Goal: Task Accomplishment & Management: Manage account settings

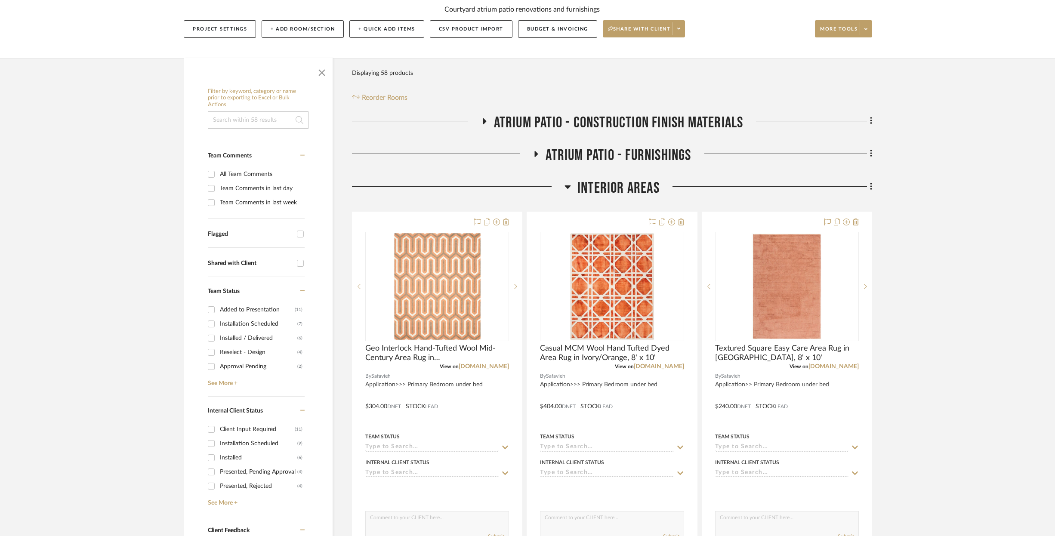
scroll to position [450, 0]
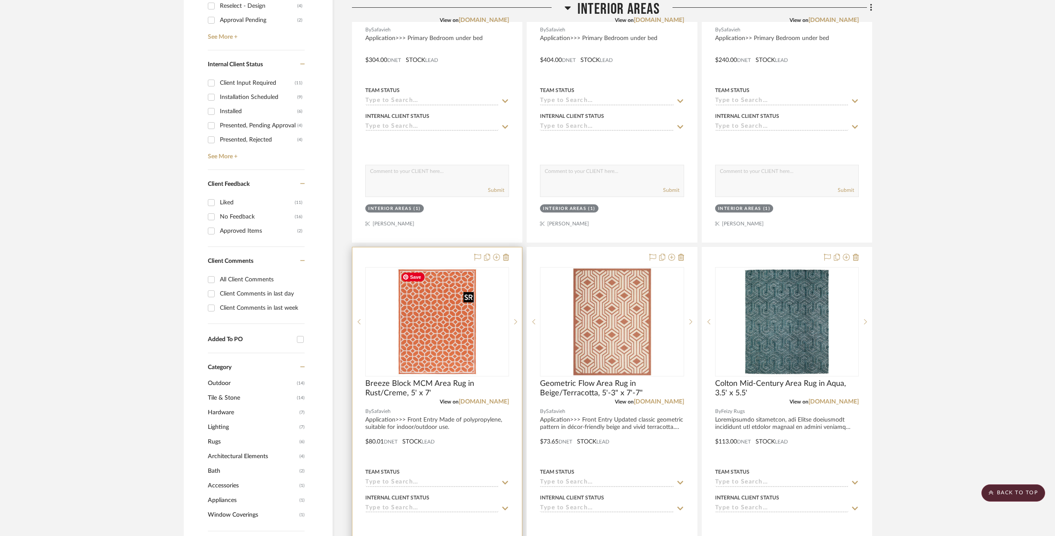
click at [432, 321] on img "0" at bounding box center [437, 322] width 80 height 108
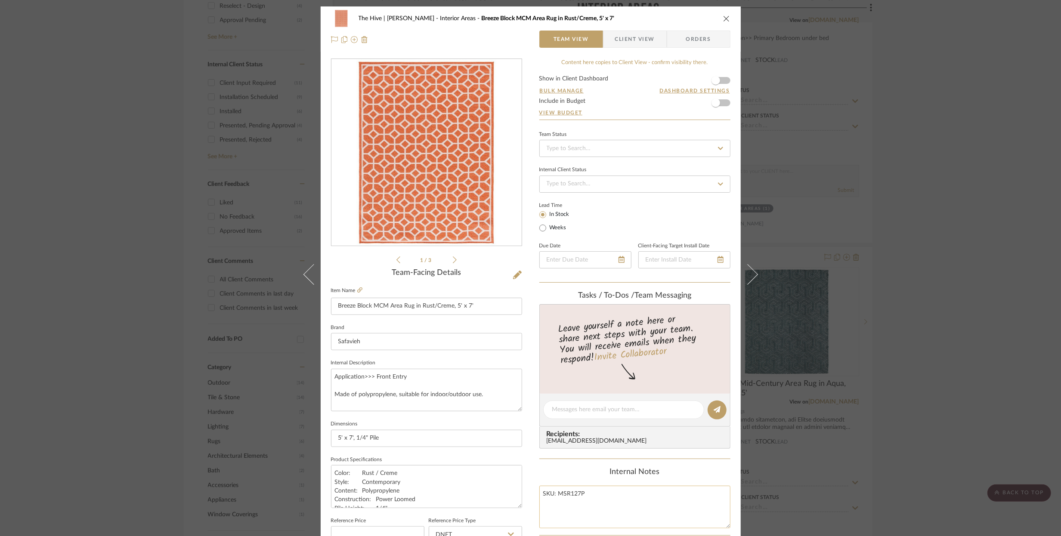
click at [564, 493] on textarea "SKU: MSR127P" at bounding box center [634, 507] width 191 height 43
click at [725, 20] on icon "close" at bounding box center [726, 18] width 7 height 7
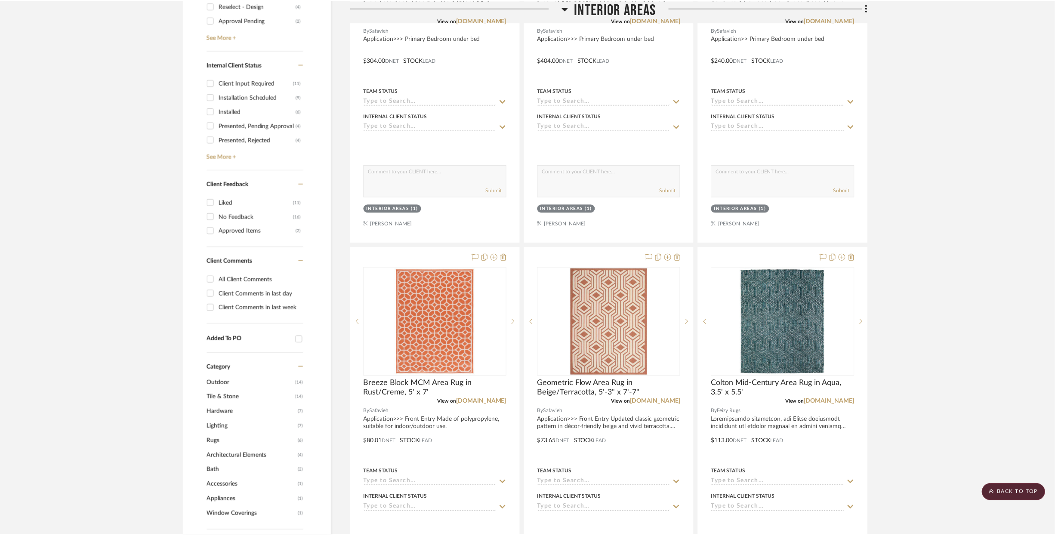
scroll to position [450, 0]
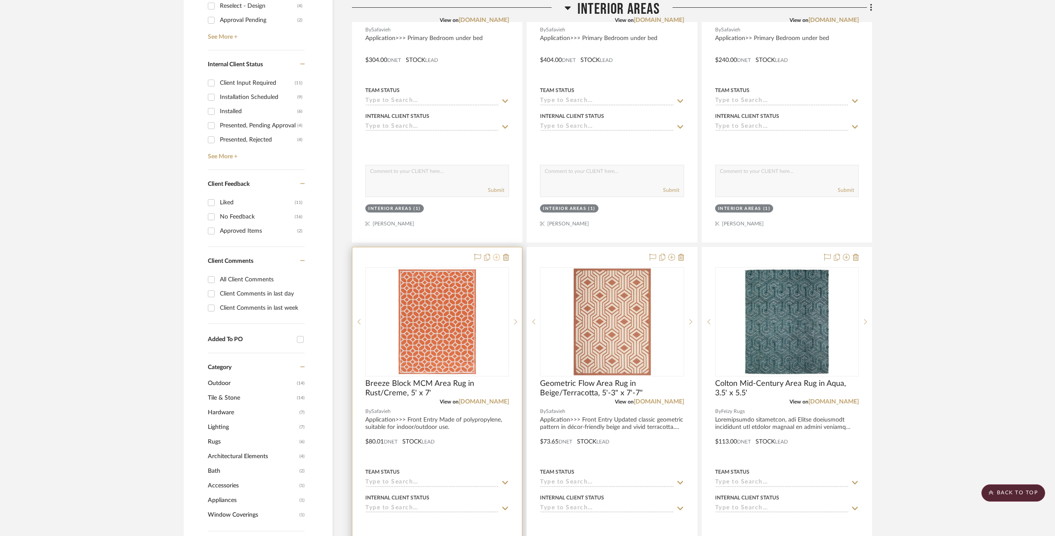
click at [497, 257] on icon at bounding box center [496, 257] width 7 height 7
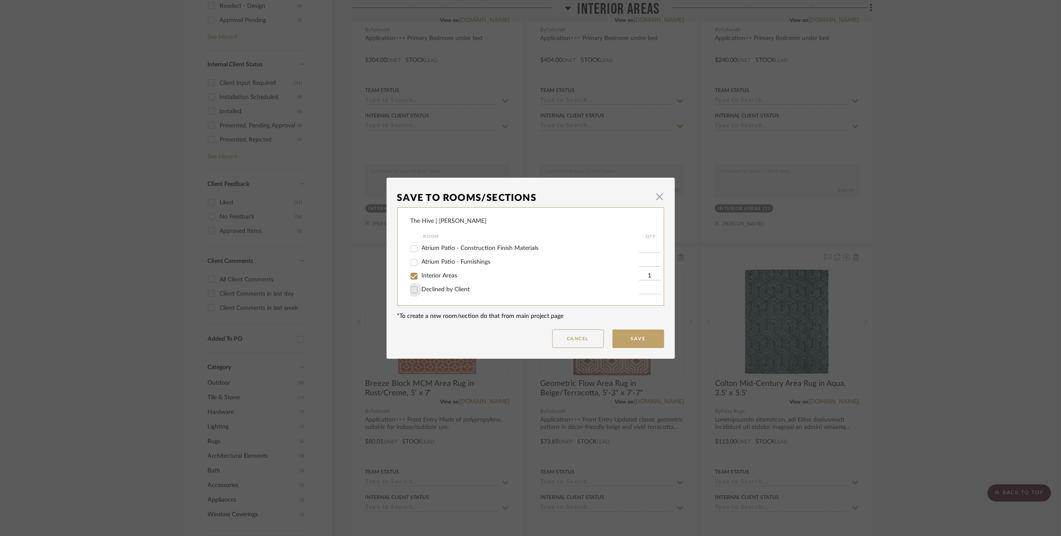
click at [414, 291] on input "Declined by Client" at bounding box center [414, 290] width 14 height 14
checkbox input "true"
type input "1"
click at [412, 279] on input "Interior Areas" at bounding box center [414, 276] width 14 height 14
checkbox input "false"
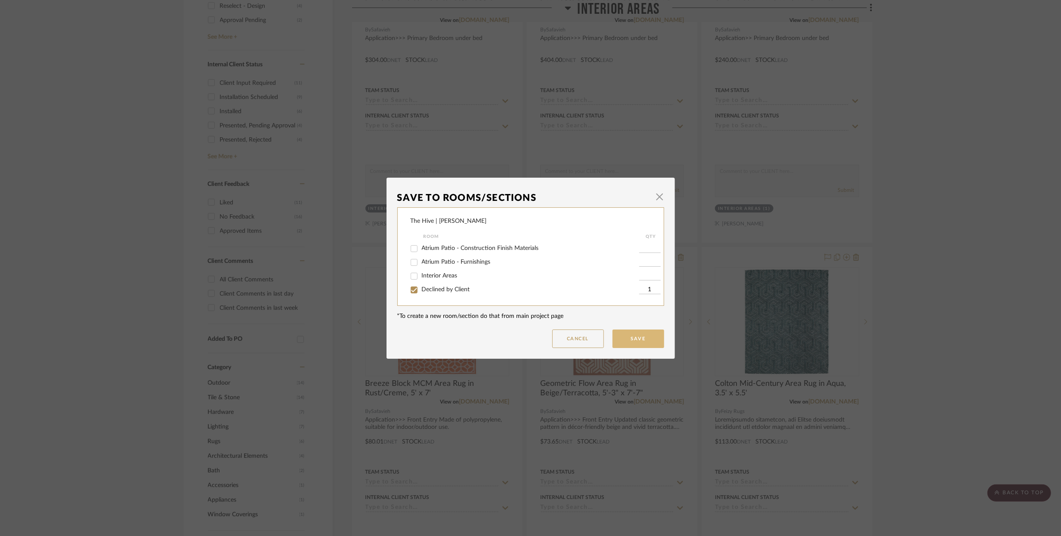
click at [635, 339] on button "Save" at bounding box center [639, 339] width 52 height 19
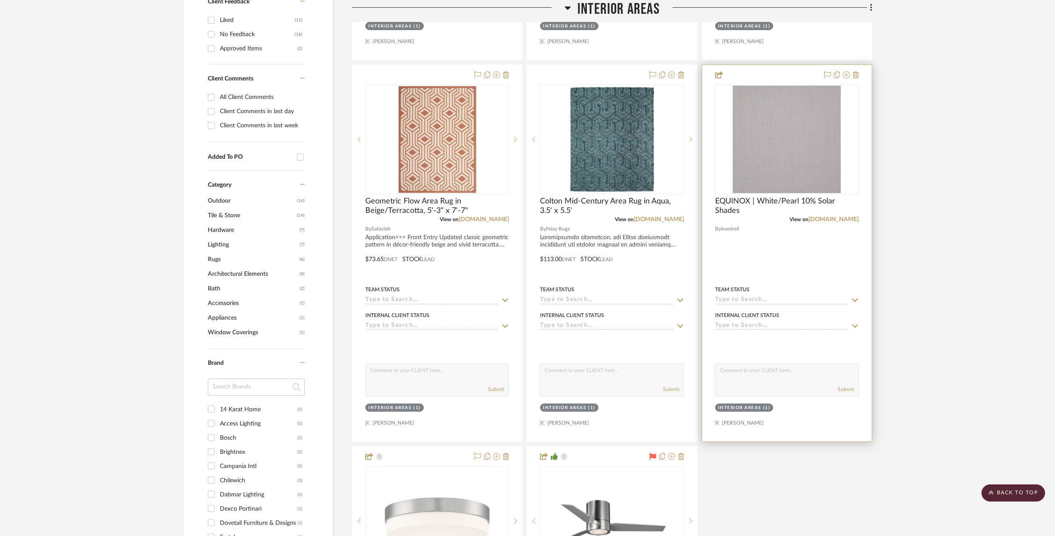
scroll to position [593, 0]
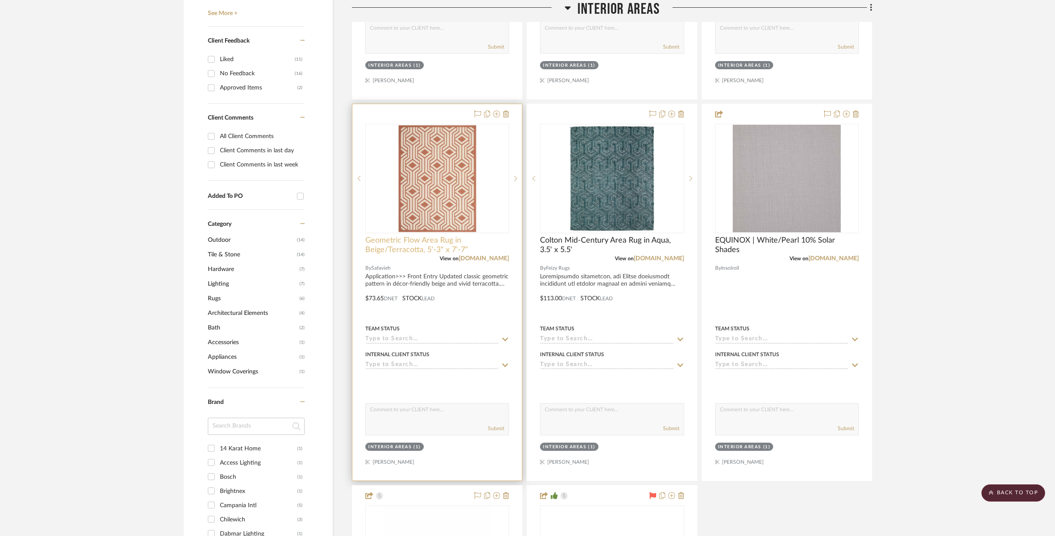
click at [397, 242] on span "Geometric Flow Area Rug in Beige/Terracotta, 5'-3" x 7'-7"" at bounding box center [437, 245] width 144 height 19
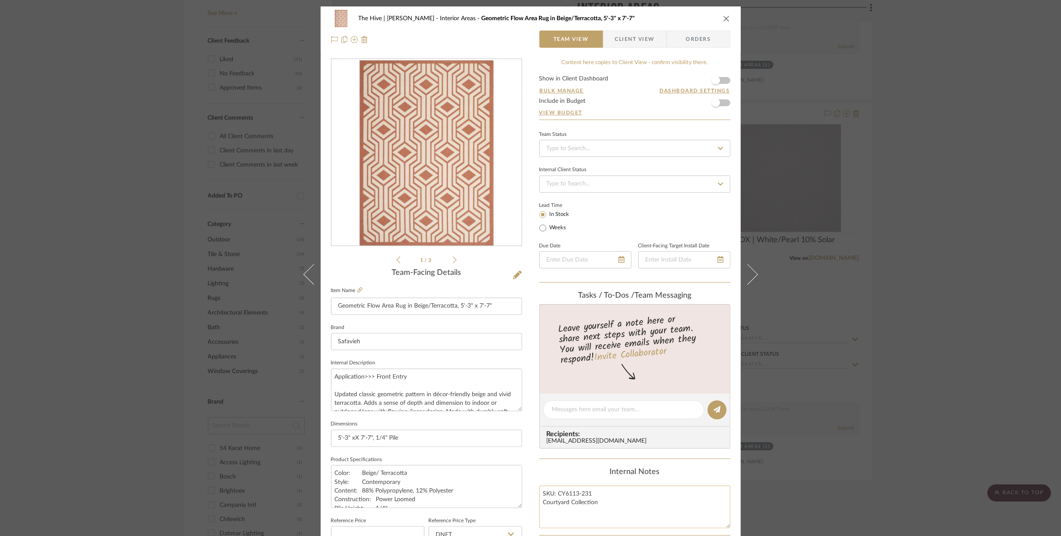
click at [559, 493] on textarea "SKU: CY6113-231 Courtyard Collection" at bounding box center [634, 507] width 191 height 43
drag, startPoint x: 559, startPoint y: 493, endPoint x: 554, endPoint y: 492, distance: 5.0
click at [558, 495] on textarea "SKU: CY6113-231 Courtyard Collection" at bounding box center [634, 507] width 191 height 43
click at [567, 492] on textarea "SKU: CY6113-231 Courtyard Collection" at bounding box center [634, 507] width 191 height 43
drag, startPoint x: 591, startPoint y: 493, endPoint x: 556, endPoint y: 493, distance: 35.7
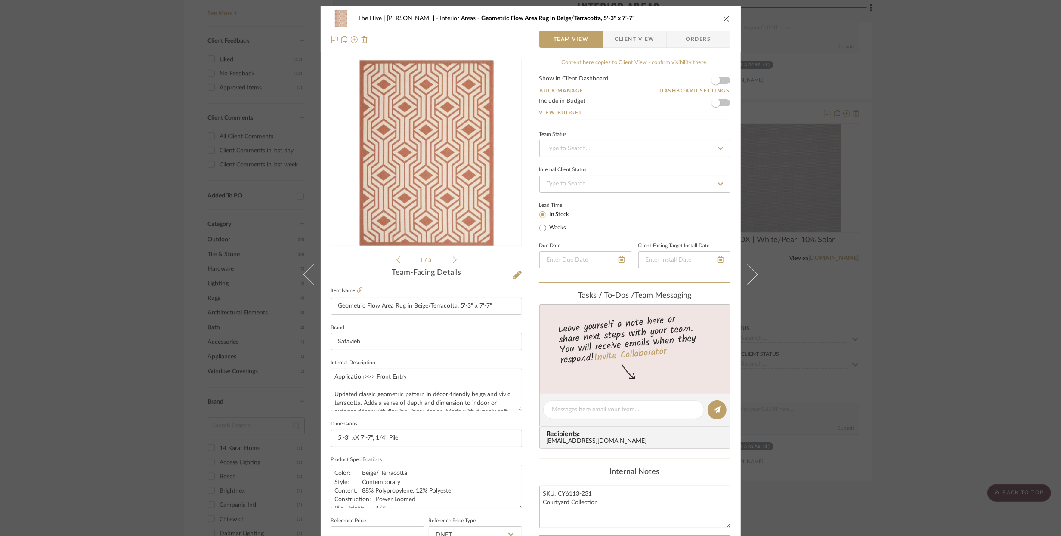
click at [556, 493] on textarea "SKU: CY6113-231 Courtyard Collection" at bounding box center [634, 507] width 191 height 43
click at [465, 306] on input "Geometric Flow Area Rug in Beige/Terracotta, 5'-3" x 7'-7"" at bounding box center [426, 306] width 191 height 17
drag, startPoint x: 458, startPoint y: 306, endPoint x: 499, endPoint y: 307, distance: 40.5
click at [499, 307] on input "Geometric Flow Area Rug in Beige/Terracotta, 5'-3" x 7'-7"" at bounding box center [426, 306] width 191 height 17
paste input "2' X 3"
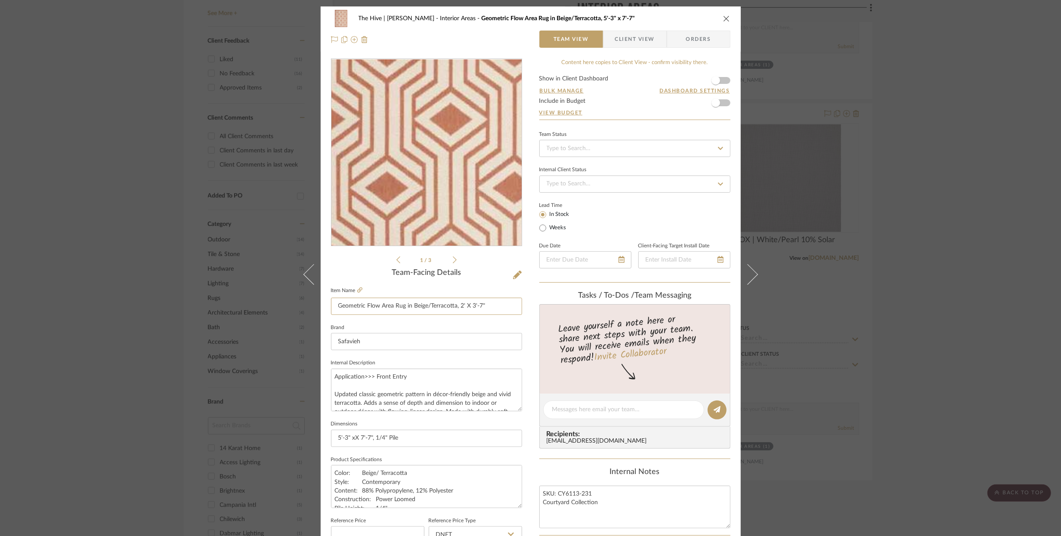
type input "Geometric Flow Area Rug in Beige/Terracotta, 2' X 3'-7""
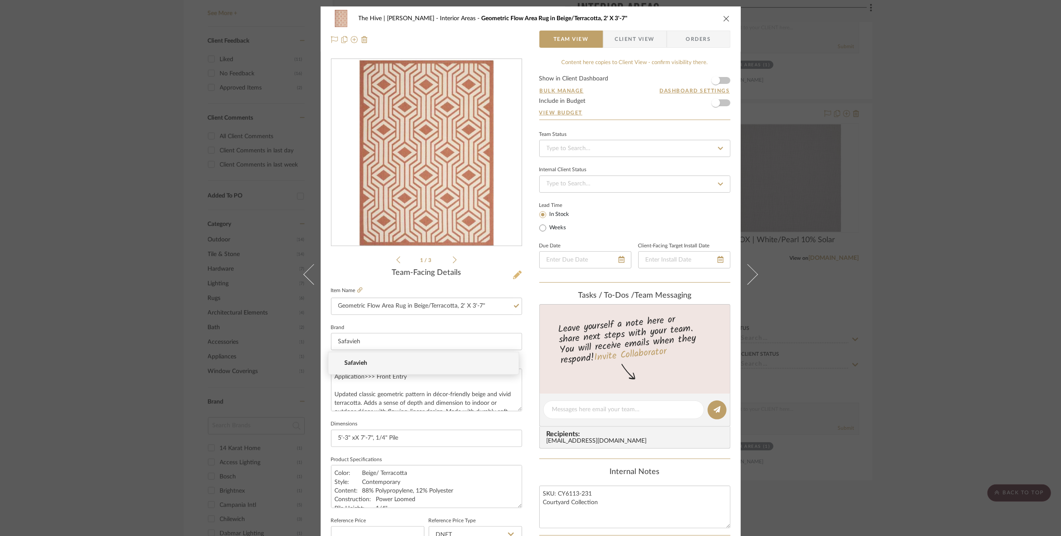
click at [514, 273] on icon at bounding box center [517, 275] width 9 height 9
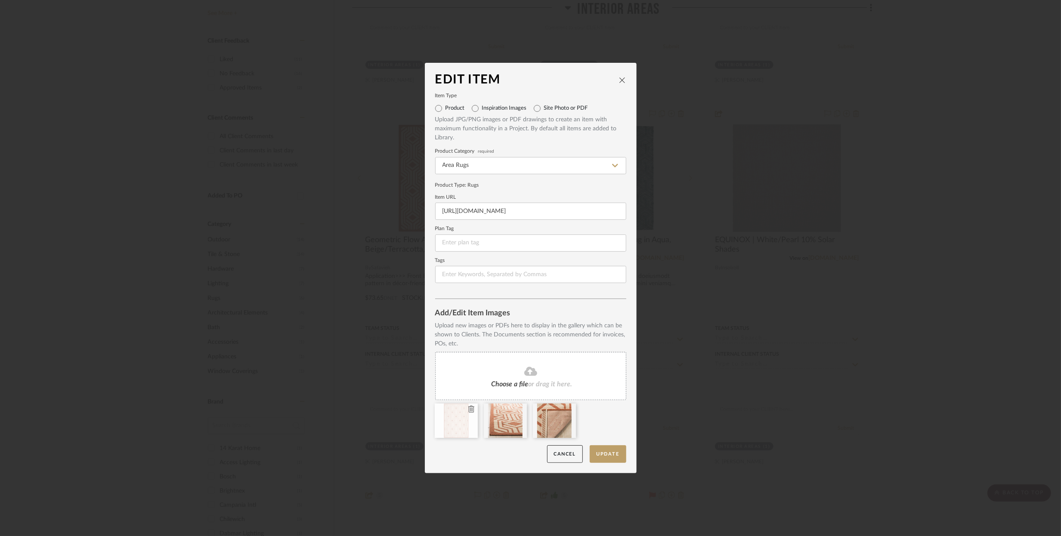
click at [469, 408] on icon at bounding box center [471, 409] width 6 height 7
click at [569, 410] on icon at bounding box center [569, 409] width 6 height 7
click at [605, 454] on button "Update" at bounding box center [608, 455] width 37 height 18
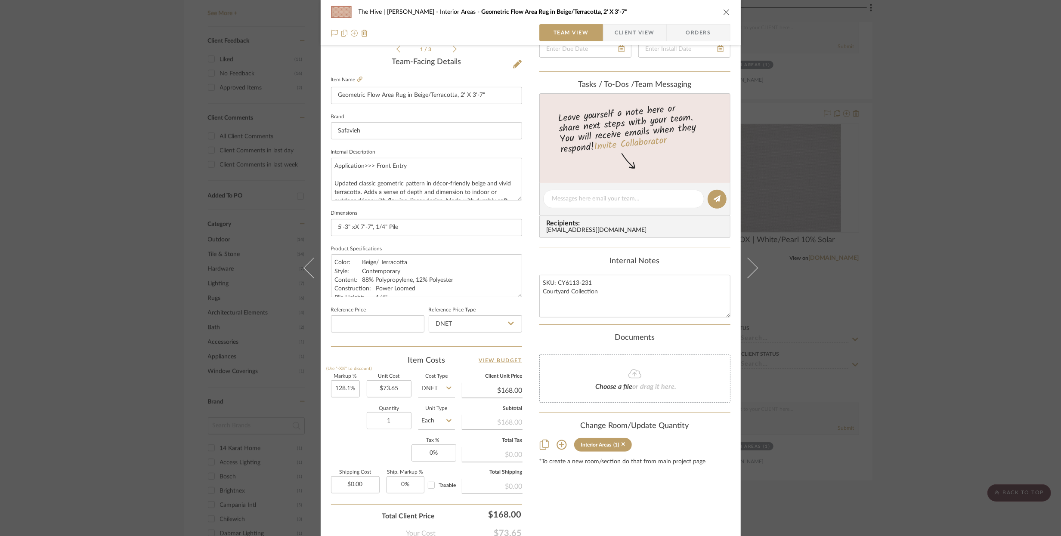
scroll to position [229, 0]
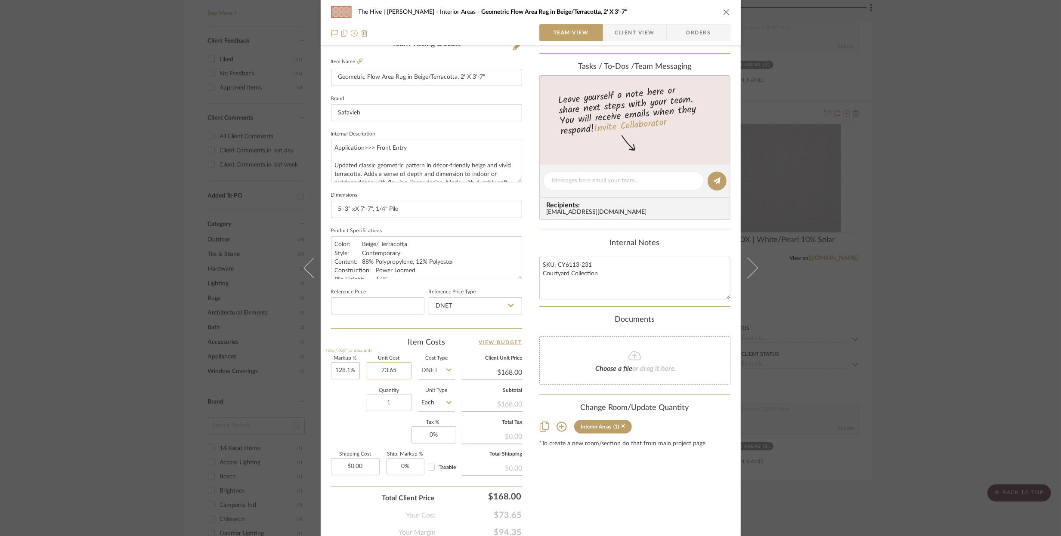
click at [384, 371] on input "73.65" at bounding box center [389, 370] width 45 height 17
type input "$13.26"
click at [339, 368] on input "999" at bounding box center [345, 370] width 29 height 17
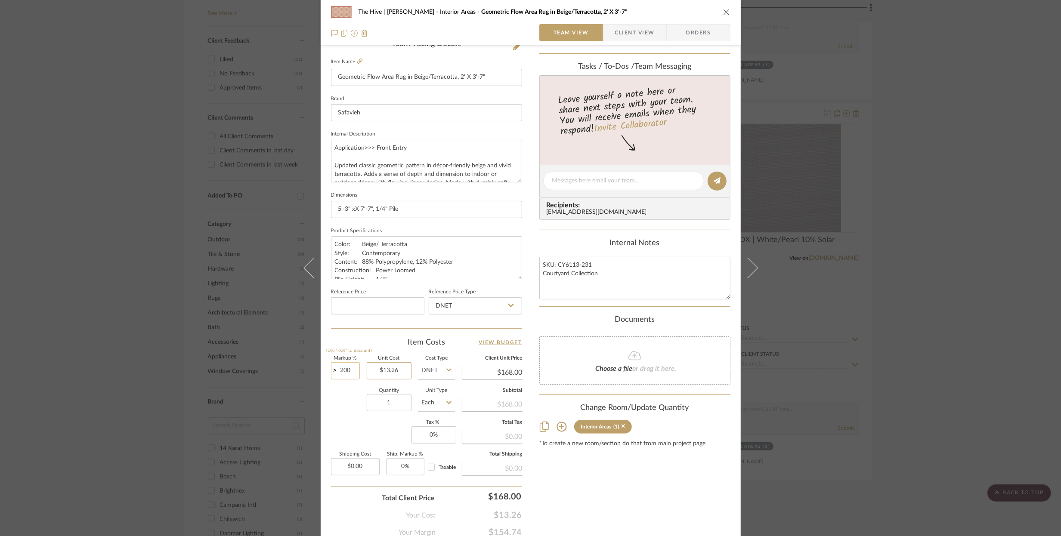
type input "200%"
type input "13.26"
type input "$39.78"
type input "$13.26"
type input "40"
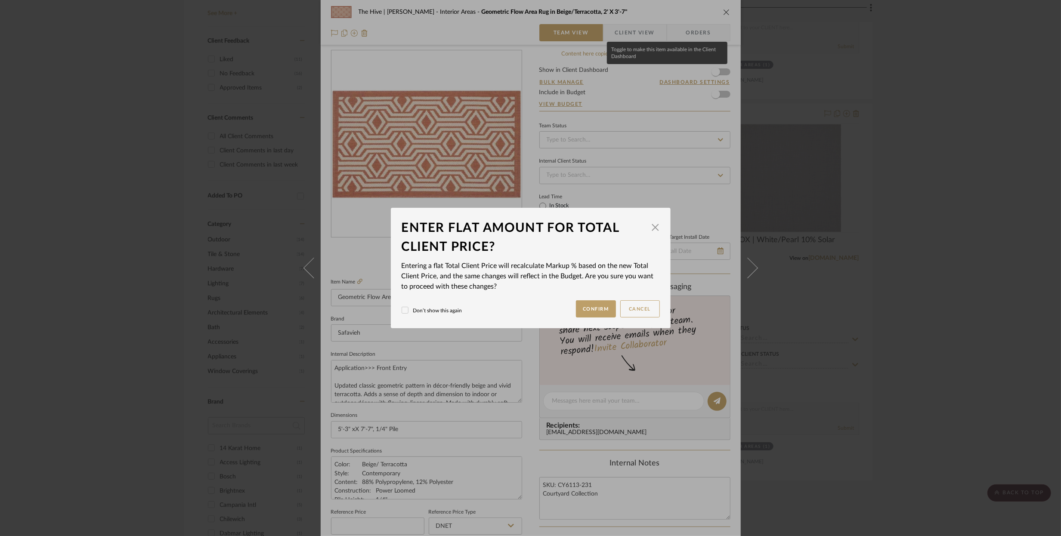
scroll to position [0, 0]
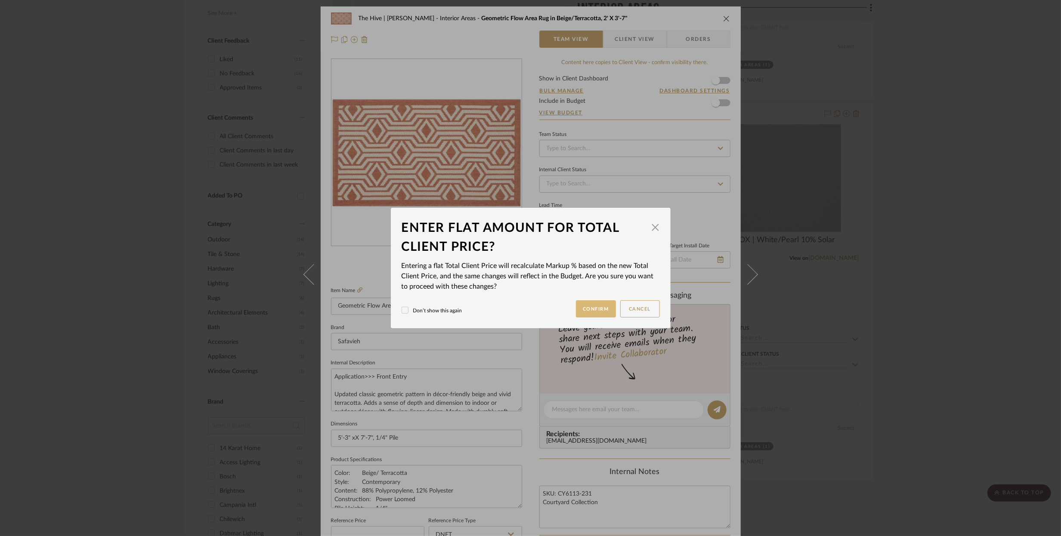
click at [593, 311] on button "Confirm" at bounding box center [596, 308] width 40 height 17
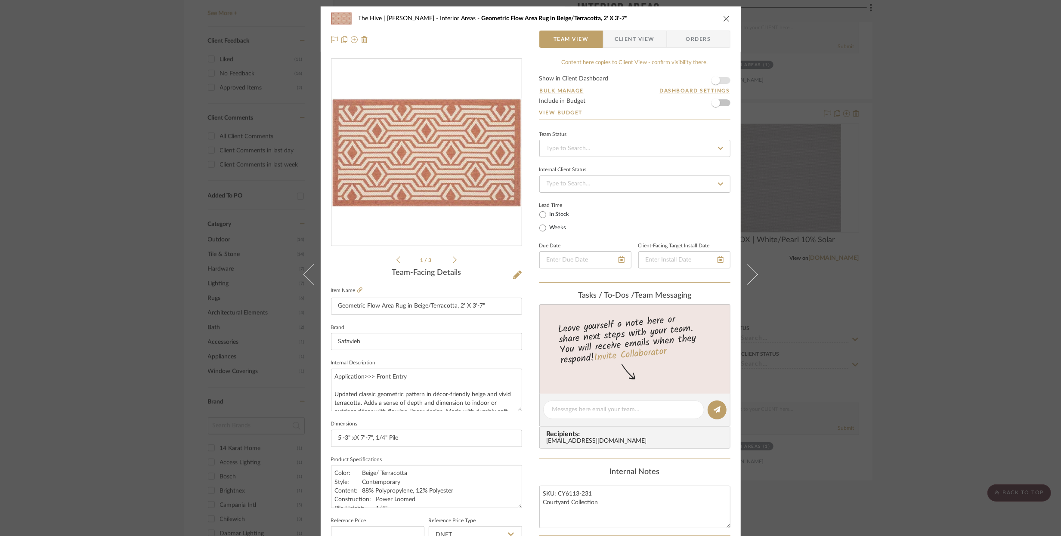
type input "201.65%"
type input "$40.00"
click at [381, 306] on input "Geometric Flow Area Rug in Beige/Terracotta, 2' X 3'-7"" at bounding box center [426, 306] width 191 height 17
type input "Geometric Flow Accent Rug in Beige/Terracotta, 2' X 3'-7""
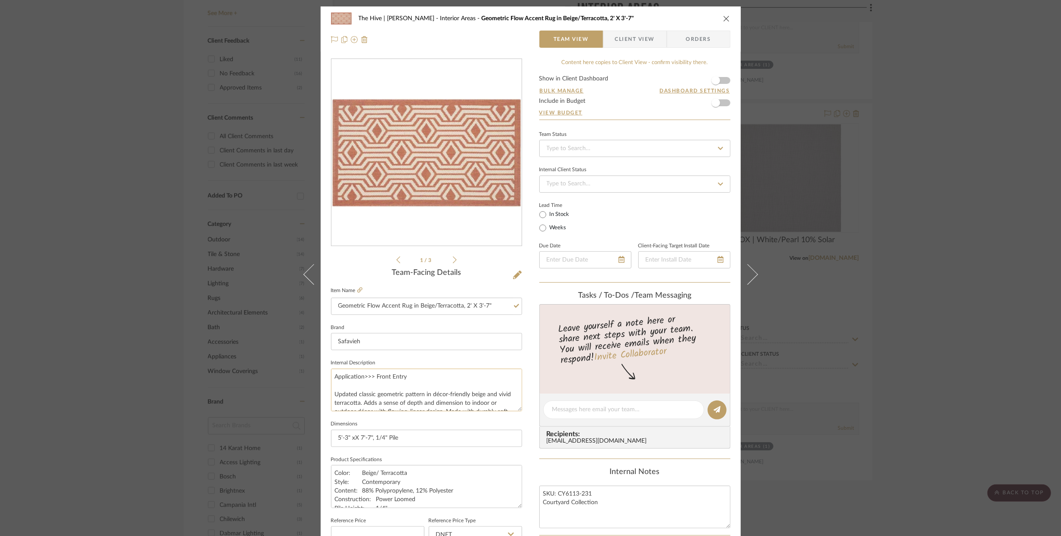
click at [396, 396] on textarea "Application>>> Front Entry Updated classic geometric pattern in décor-friendly …" at bounding box center [426, 390] width 191 height 43
click at [504, 304] on input "Geometric Flow Accent Rug in Beige/Terracotta, 2' X 3'-7"" at bounding box center [426, 306] width 191 height 17
type input "Geometric Flow Accent Rug in Beige/Terracotta, 2' X 3'-7" (Small)"
click at [495, 306] on input "Geometric Flow Accent Rug in Beige/Terracotta, 2' X 3'-7" (Small)" at bounding box center [426, 306] width 191 height 17
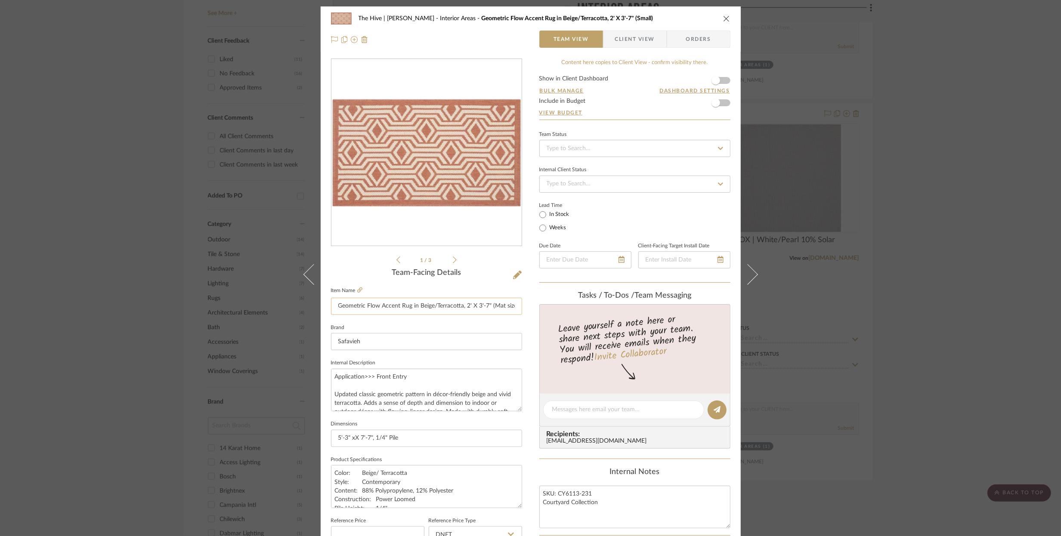
scroll to position [0, 3]
type input "Geometric Flow Accent Rug in Beige/Terracotta, 2' X 3'-7" (Mat size)"
click at [724, 19] on icon "close" at bounding box center [726, 18] width 7 height 7
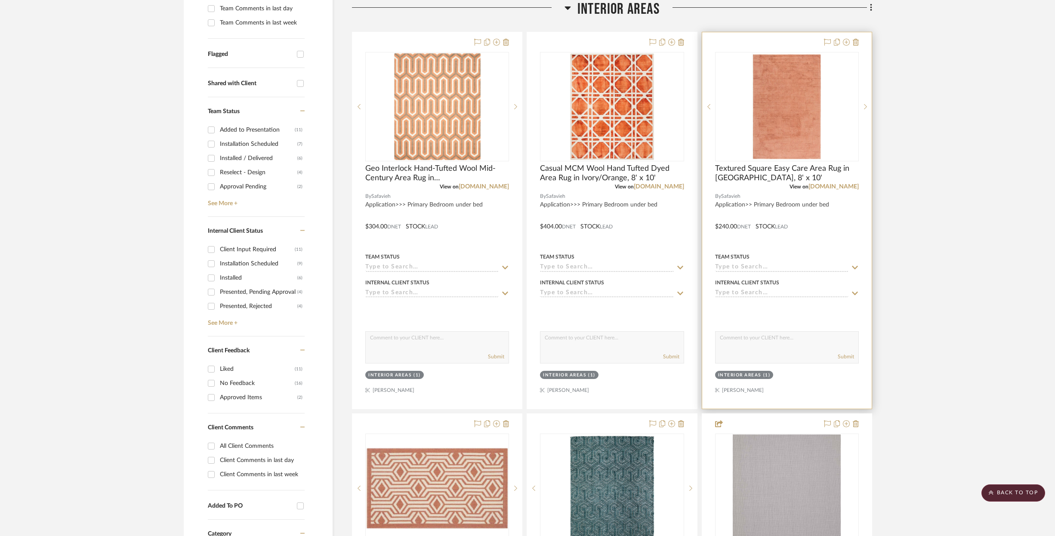
scroll to position [274, 0]
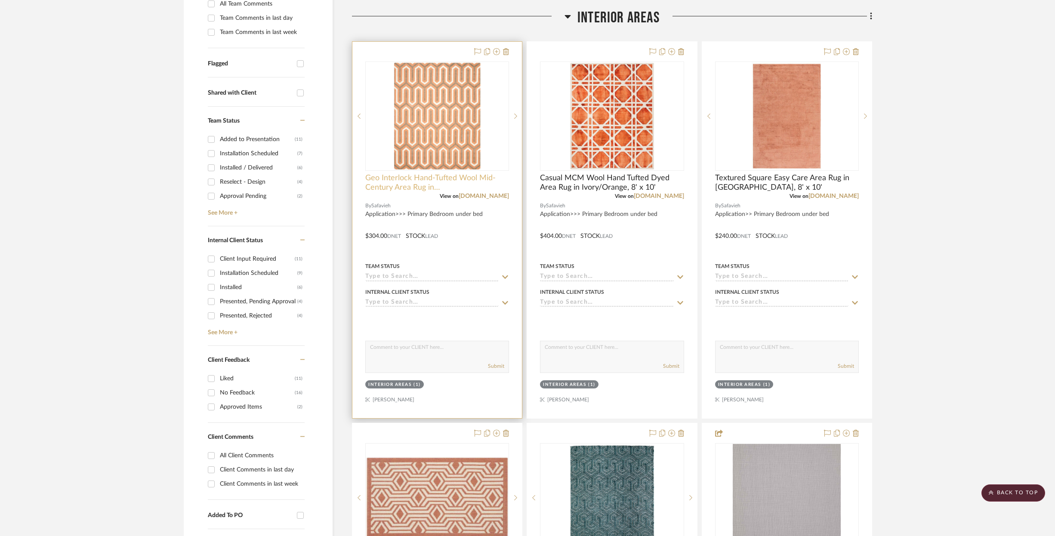
click at [419, 176] on span "Geo Interlock Hand-Tufted Wool Mid-Century Area Rug in [GEOGRAPHIC_DATA]/Grey, …" at bounding box center [437, 182] width 144 height 19
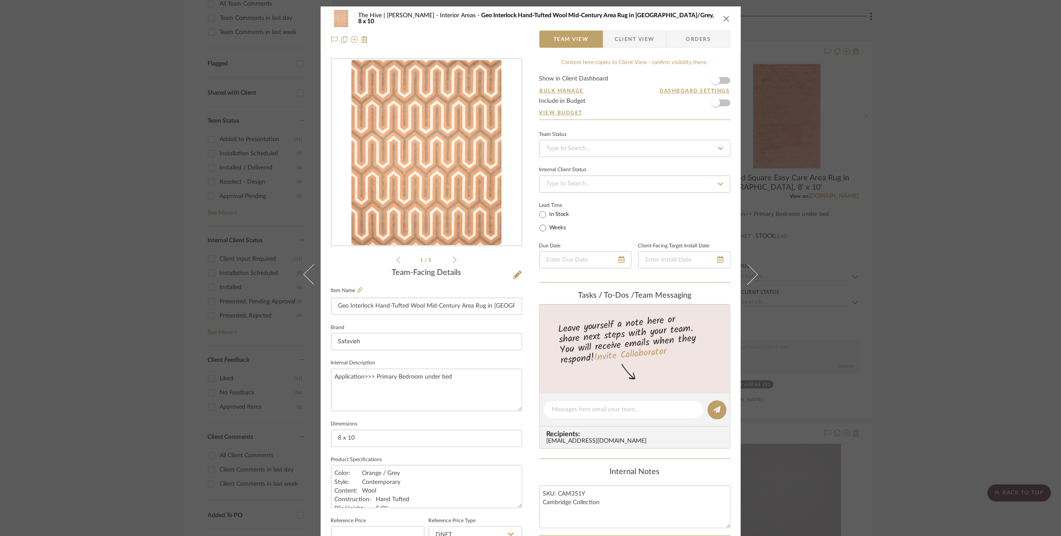
click at [424, 171] on img "0" at bounding box center [426, 152] width 152 height 187
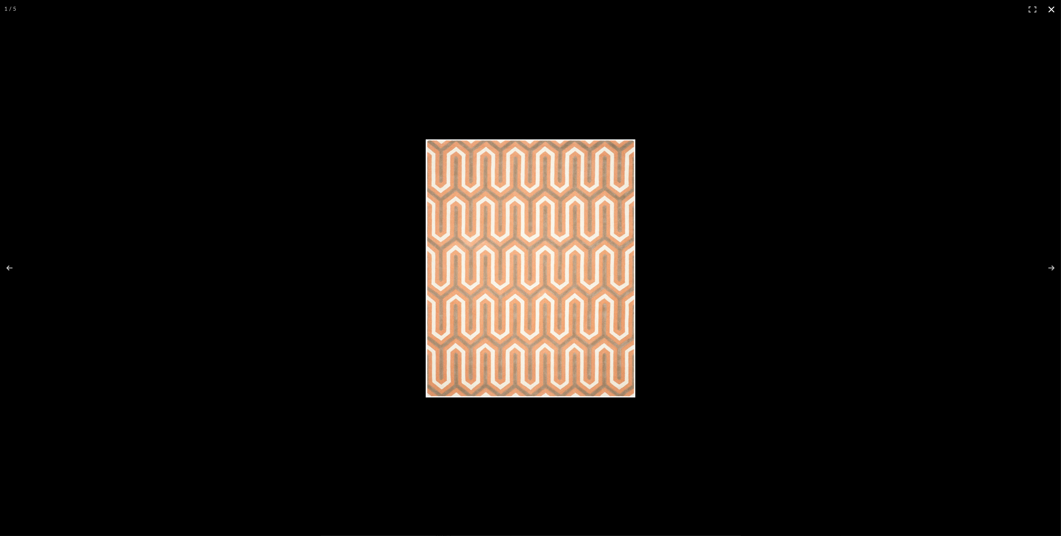
click at [1054, 10] on button at bounding box center [1051, 9] width 19 height 19
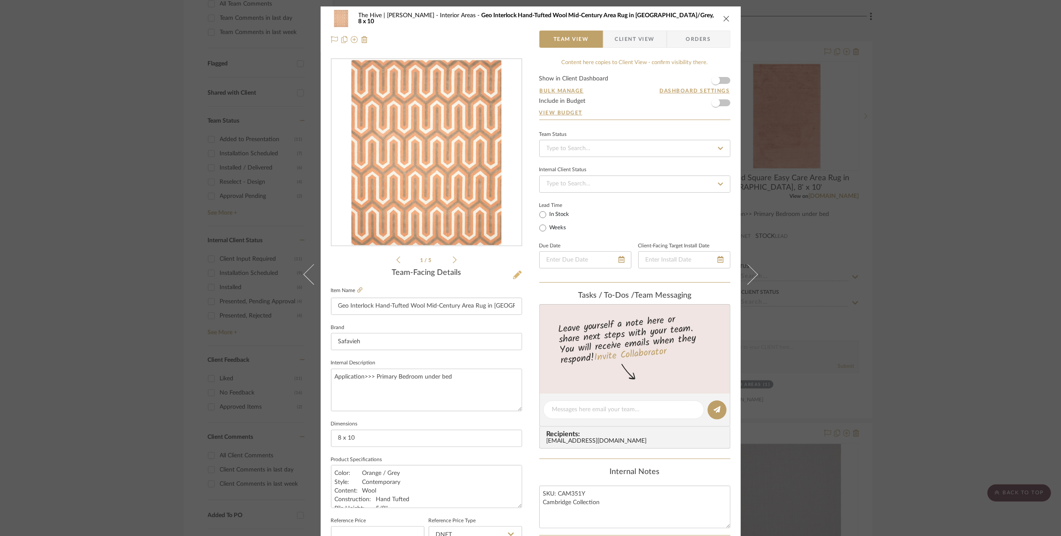
click at [516, 275] on icon at bounding box center [517, 275] width 9 height 9
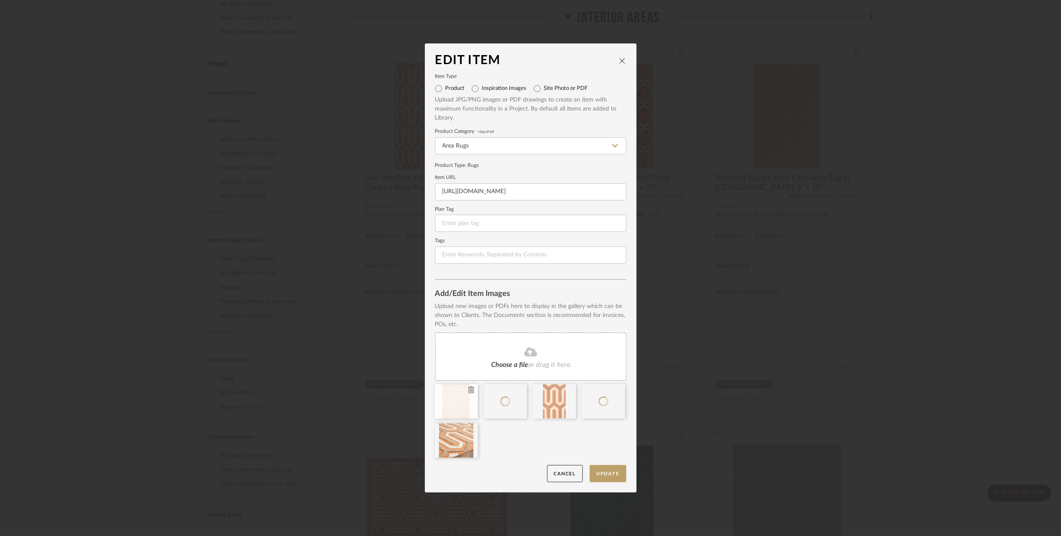
click at [471, 391] on icon at bounding box center [471, 390] width 6 height 7
click at [603, 472] on button "Update" at bounding box center [608, 474] width 37 height 18
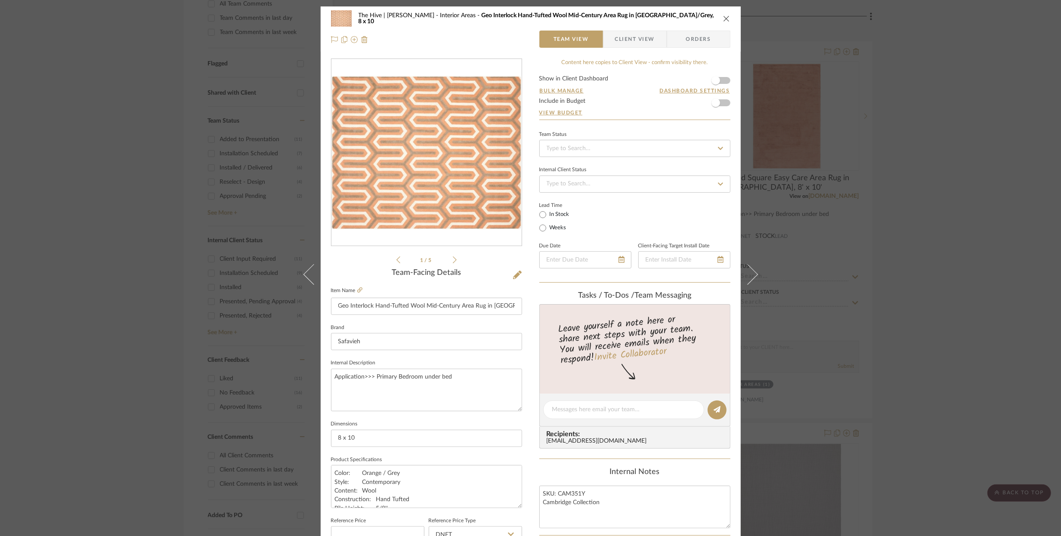
click at [723, 18] on icon "close" at bounding box center [726, 18] width 7 height 7
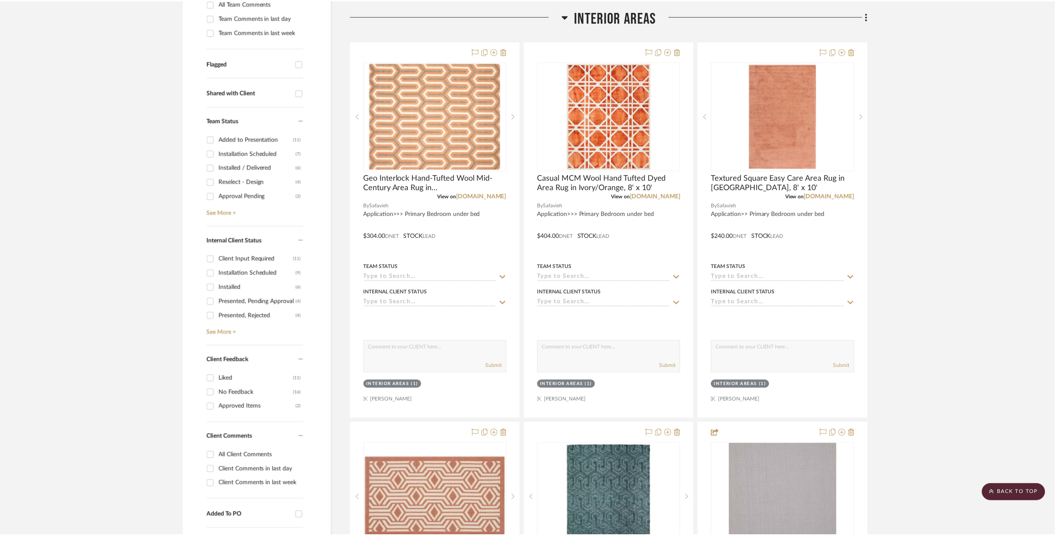
scroll to position [274, 0]
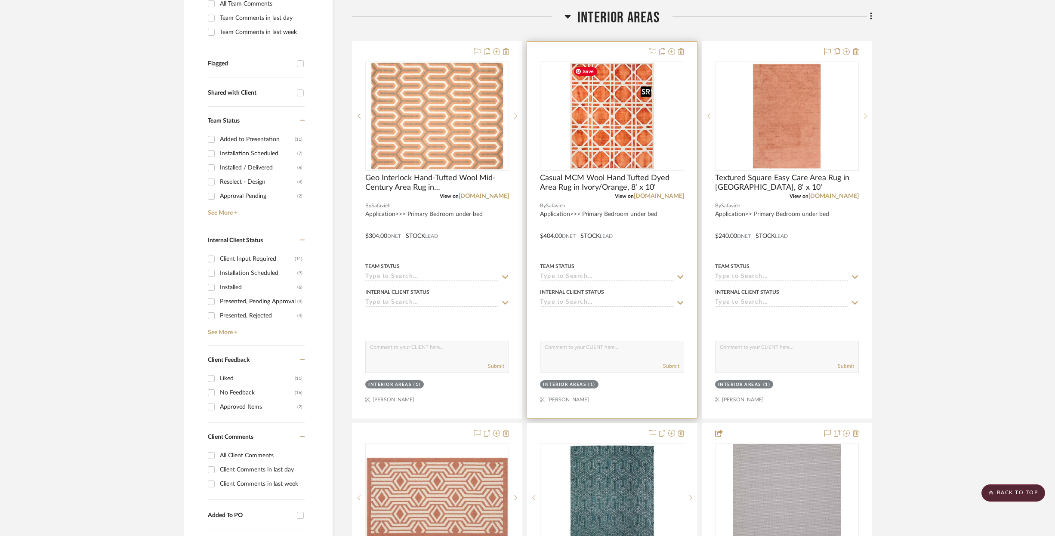
click at [611, 132] on img "0" at bounding box center [612, 116] width 85 height 108
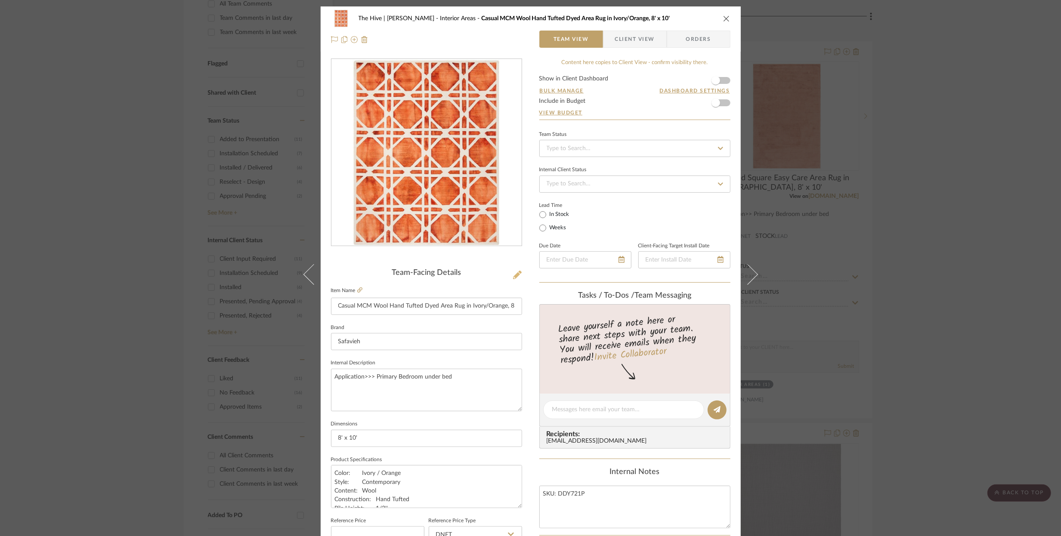
click at [514, 276] on icon at bounding box center [517, 275] width 9 height 9
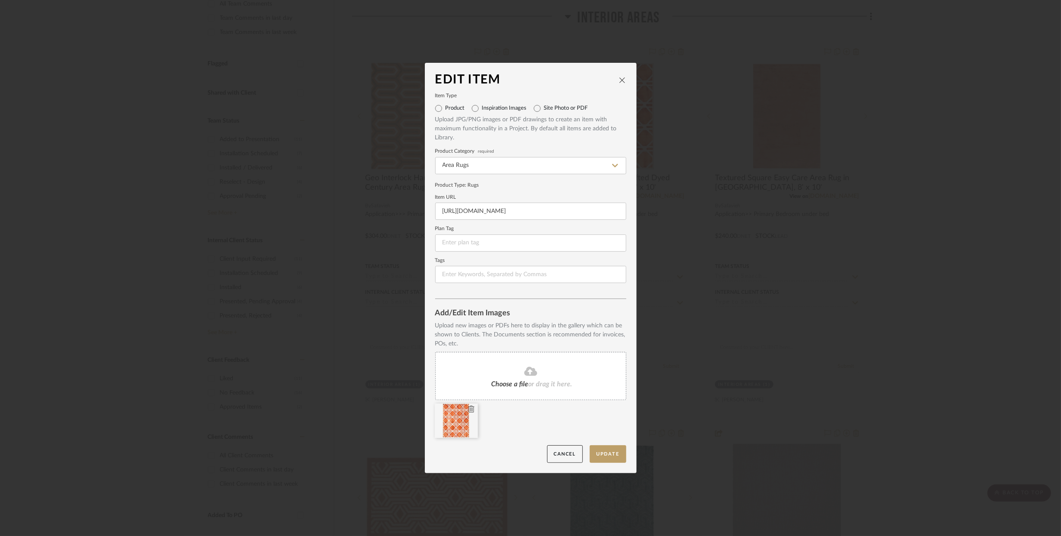
click at [469, 410] on icon at bounding box center [471, 409] width 6 height 7
click at [598, 451] on button "Update" at bounding box center [608, 455] width 37 height 18
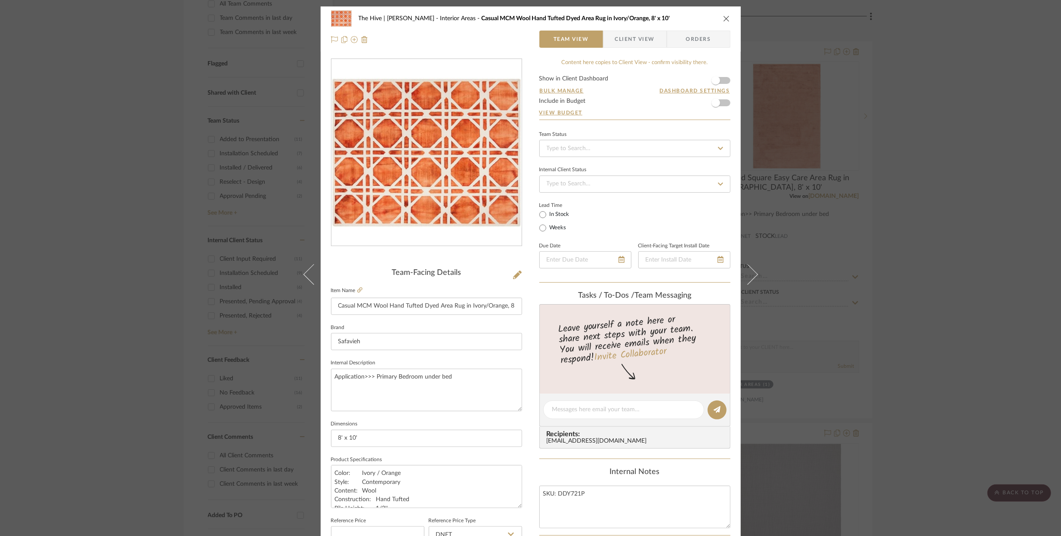
click at [724, 17] on icon "close" at bounding box center [726, 18] width 7 height 7
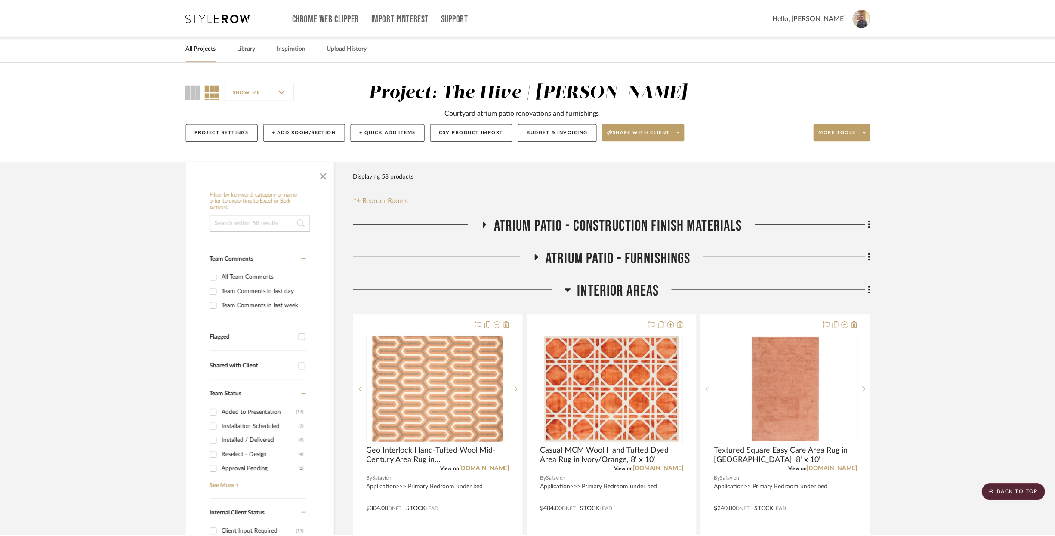
scroll to position [274, 0]
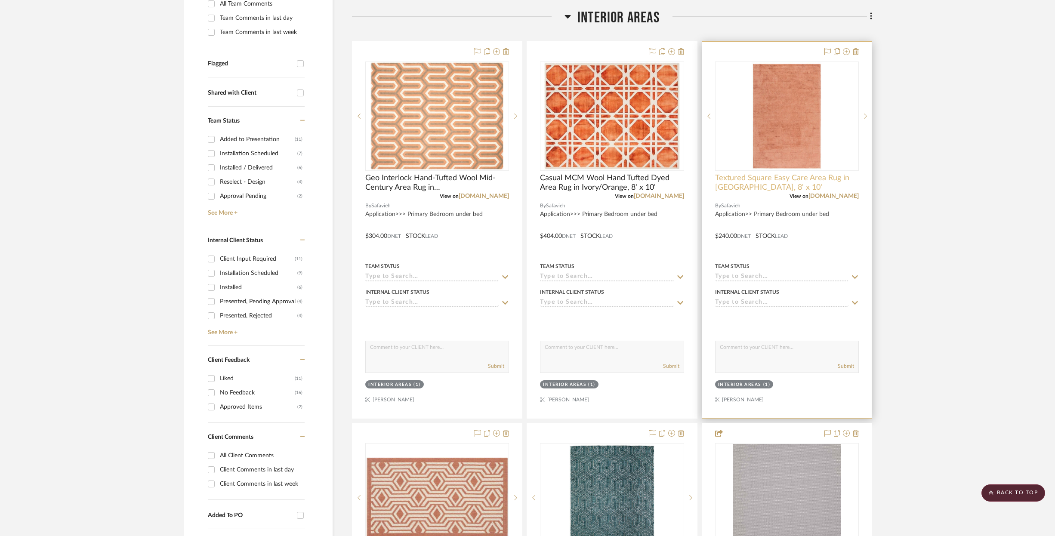
click at [776, 178] on span "Textured Square Easy Care Area Rug in [GEOGRAPHIC_DATA], 8' x 10'" at bounding box center [787, 182] width 144 height 19
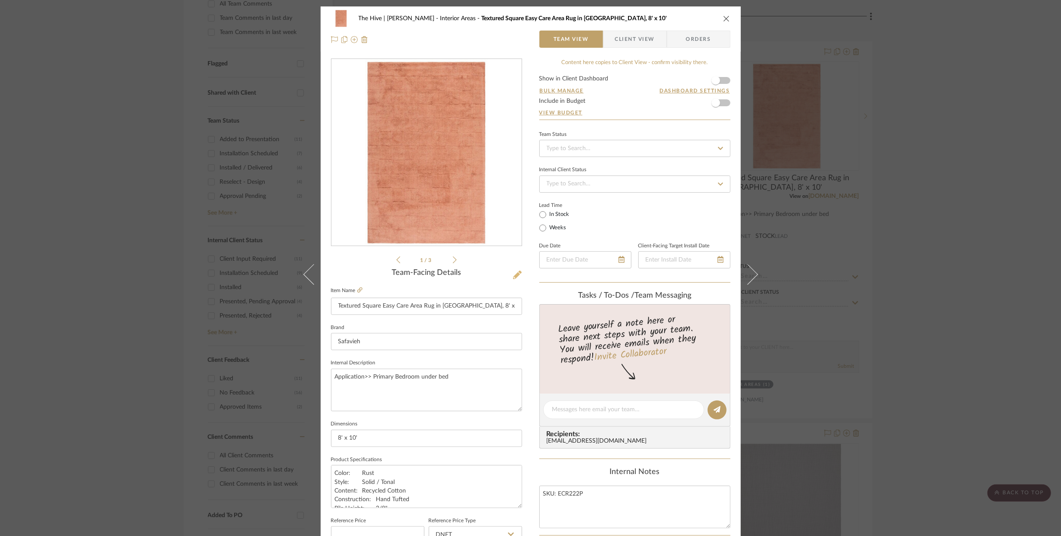
click at [516, 274] on icon at bounding box center [517, 275] width 9 height 9
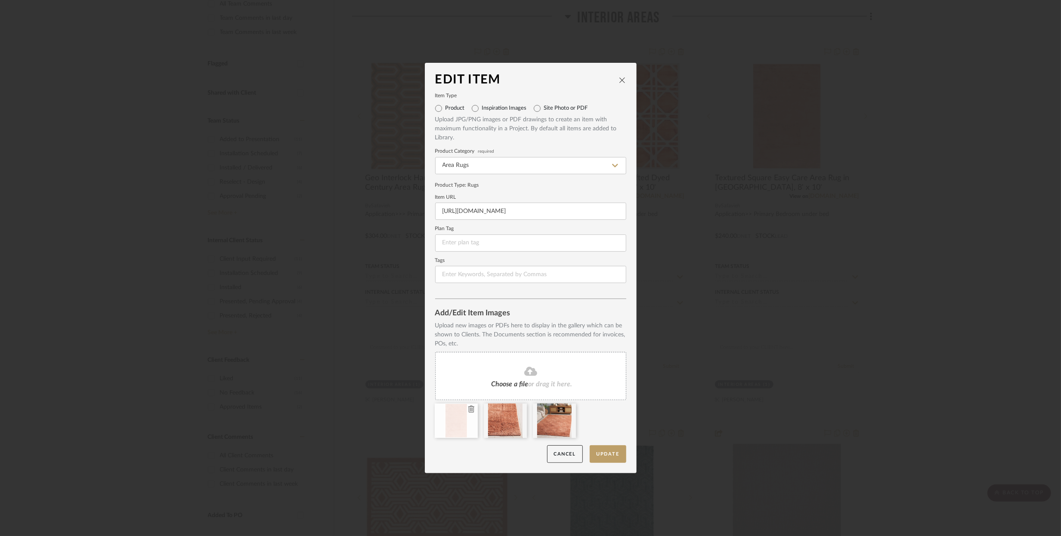
click at [468, 409] on icon at bounding box center [471, 409] width 6 height 7
click at [605, 453] on button "Update" at bounding box center [608, 455] width 37 height 18
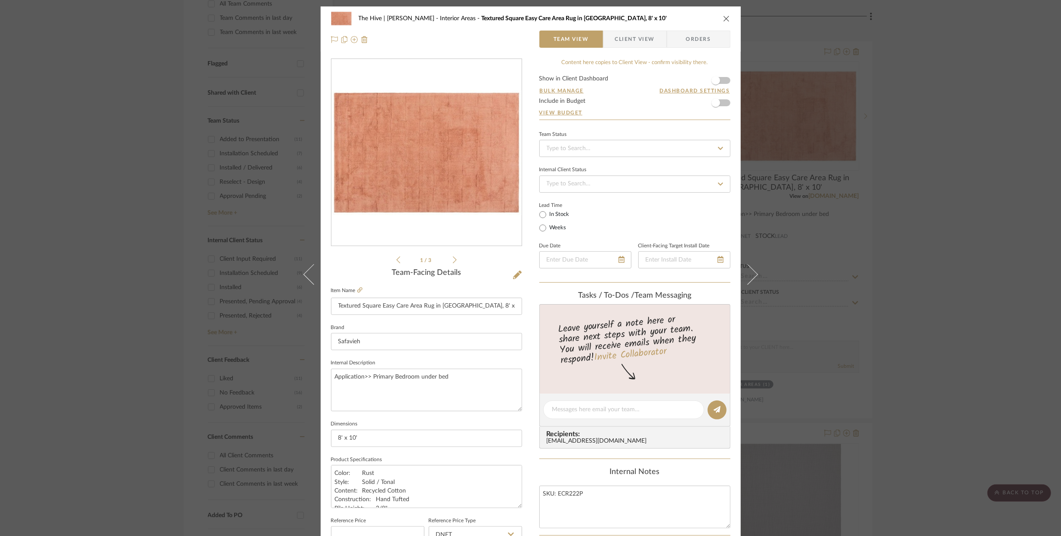
click at [723, 18] on icon "close" at bounding box center [726, 18] width 7 height 7
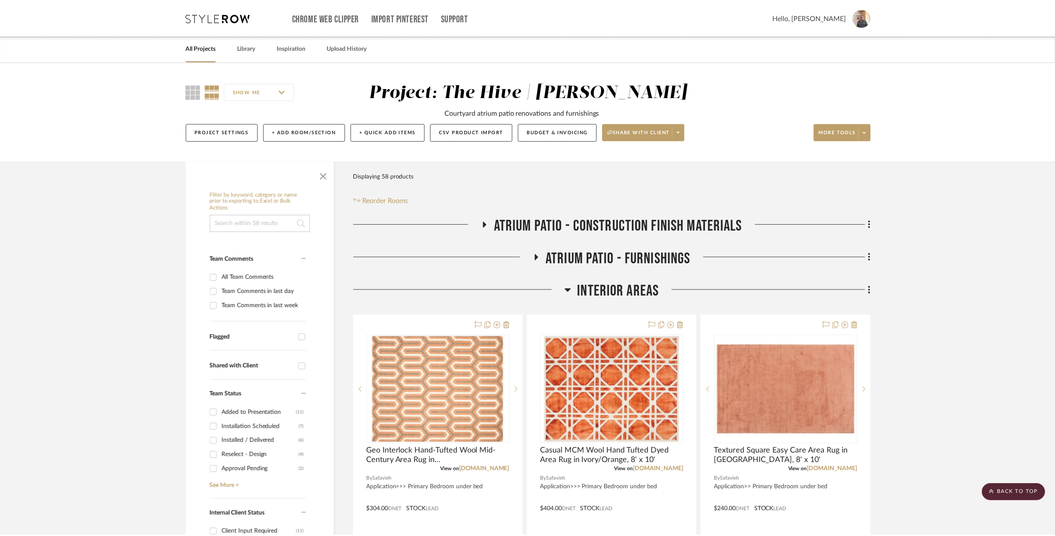
scroll to position [274, 0]
